Goal: Task Accomplishment & Management: Manage account settings

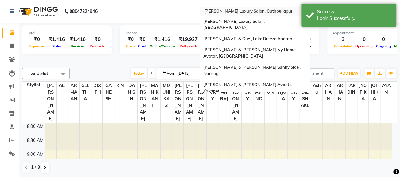
click at [266, 12] on input "text" at bounding box center [249, 12] width 92 height 6
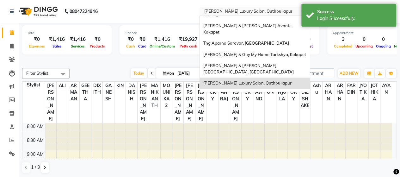
click at [248, 114] on span "[PERSON_NAME] And [PERSON_NAME], [PERSON_NAME]" at bounding box center [243, 119] width 80 height 11
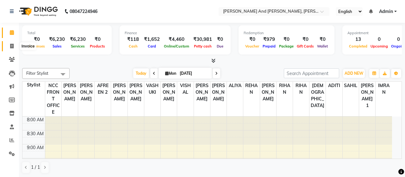
click at [9, 48] on span at bounding box center [11, 46] width 11 height 7
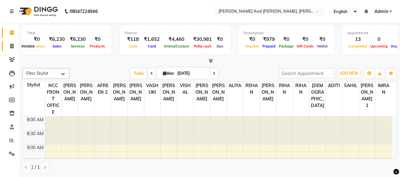
select select "6766"
select select "service"
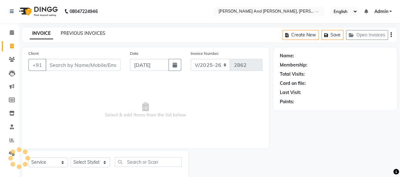
click at [75, 35] on link "PREVIOUS INVOICES" at bounding box center [83, 33] width 45 height 6
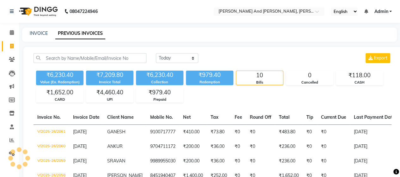
click at [378, 13] on span "Admin" at bounding box center [381, 11] width 14 height 7
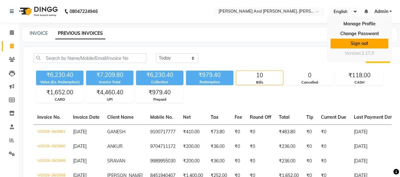
click at [361, 42] on link "Sign out" at bounding box center [360, 44] width 58 height 10
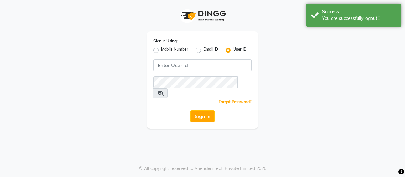
click at [307, 34] on div "Sign In Using: Mobile Number Email ID User ID Remember me Forgot Password? Sign…" at bounding box center [202, 64] width 361 height 128
